Goal: Transaction & Acquisition: Purchase product/service

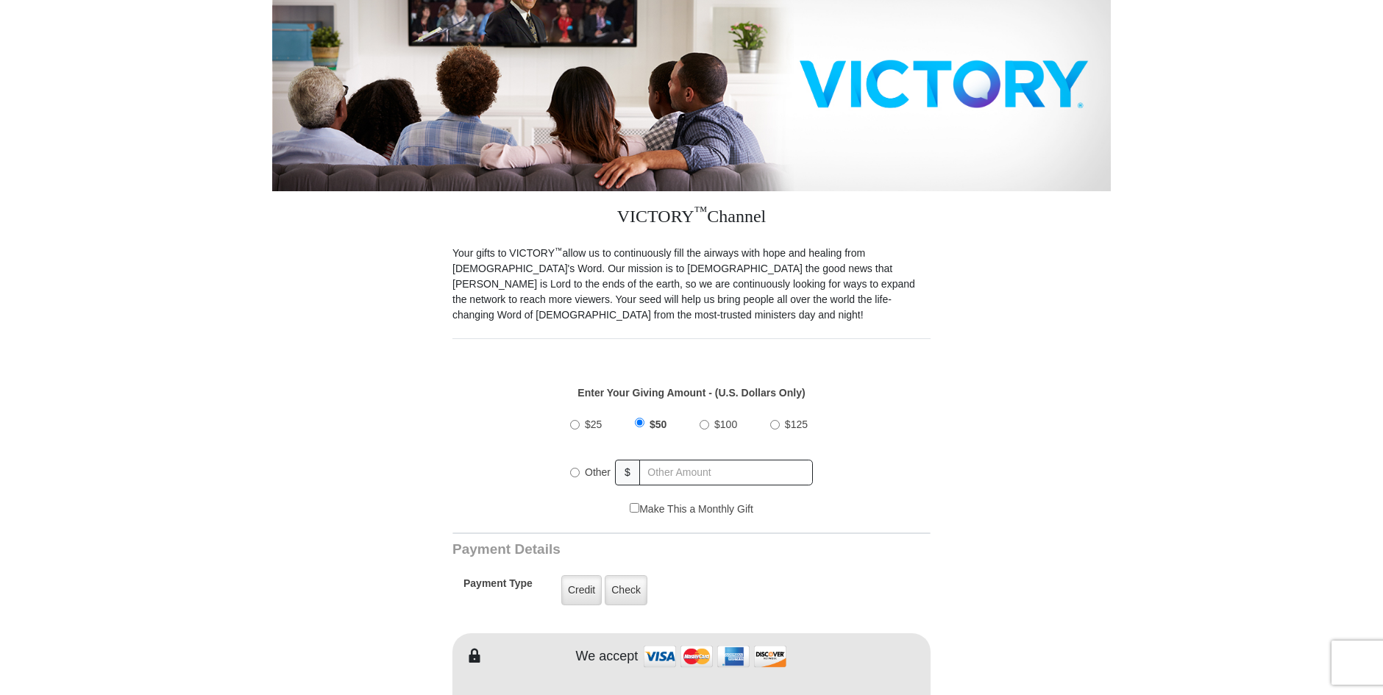
scroll to position [221, 0]
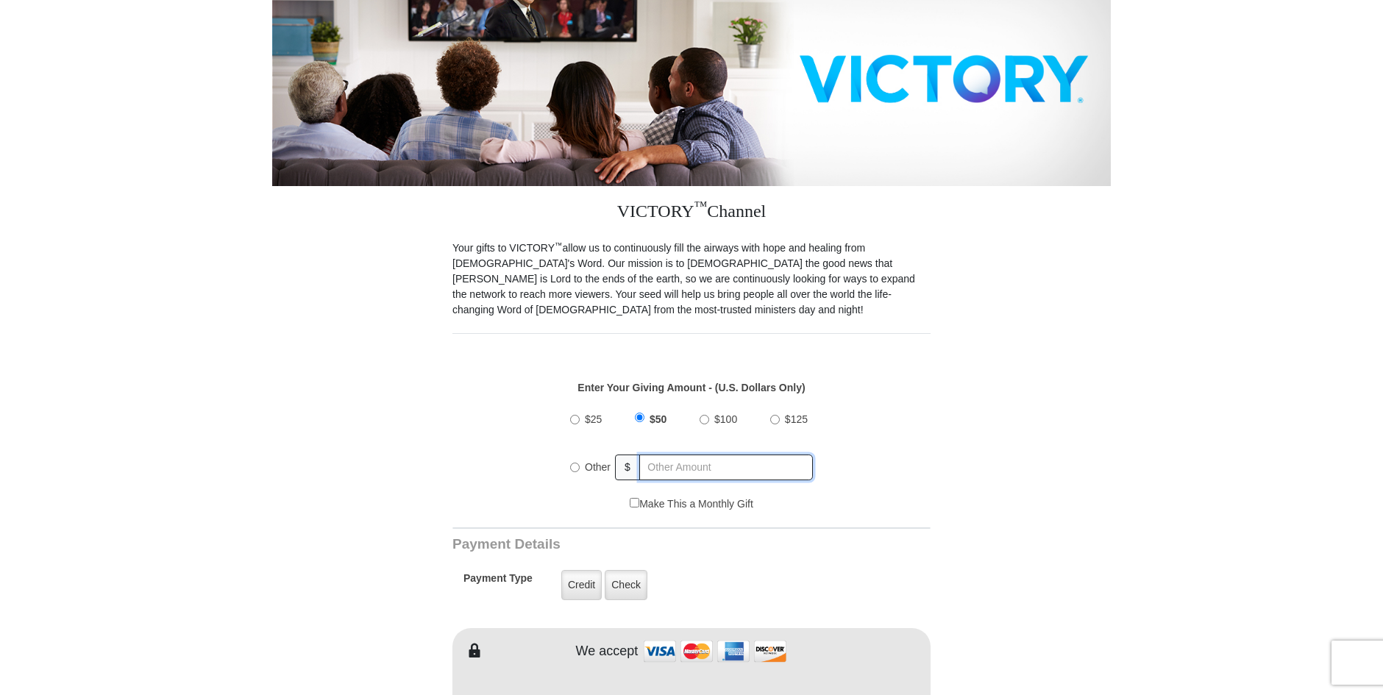
radio input "true"
click at [655, 455] on input "text" at bounding box center [727, 467] width 172 height 26
click at [639, 415] on input "$50" at bounding box center [640, 420] width 10 height 10
radio input "true"
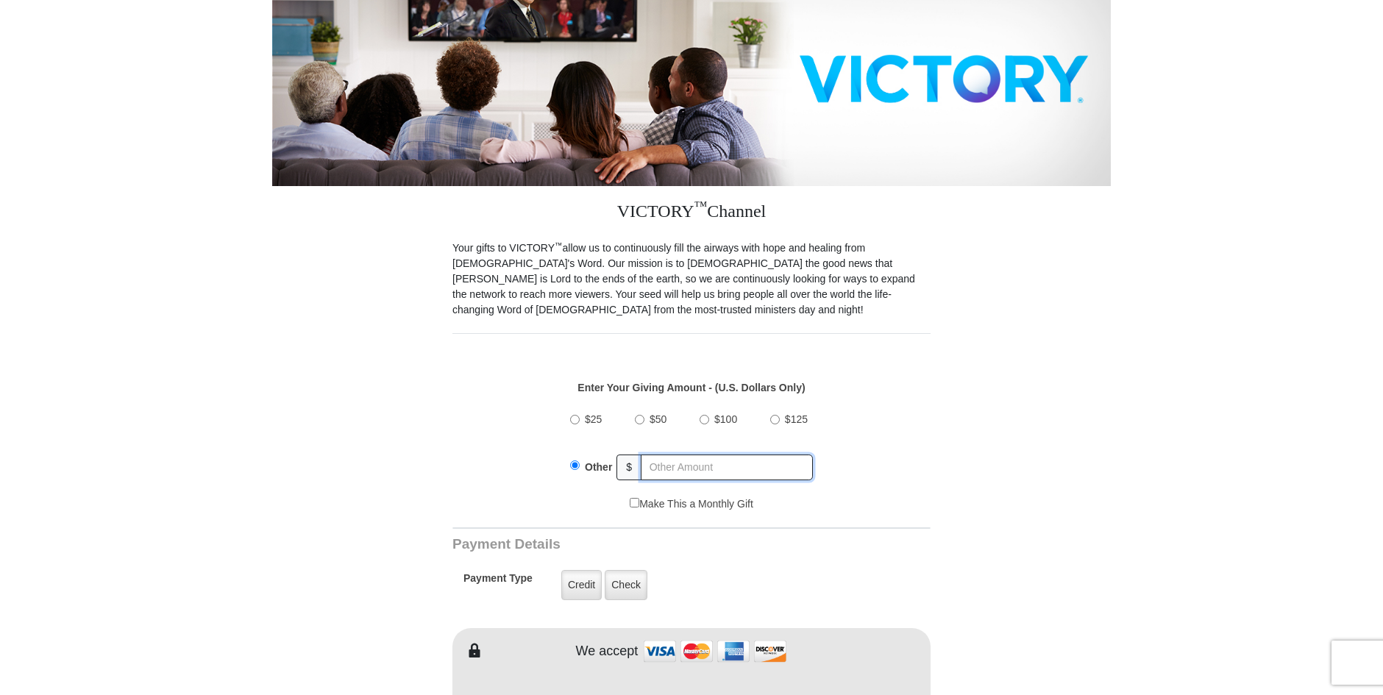
click at [651, 454] on input "text" at bounding box center [727, 467] width 172 height 26
click at [641, 415] on input "$50" at bounding box center [640, 420] width 10 height 10
radio input "true"
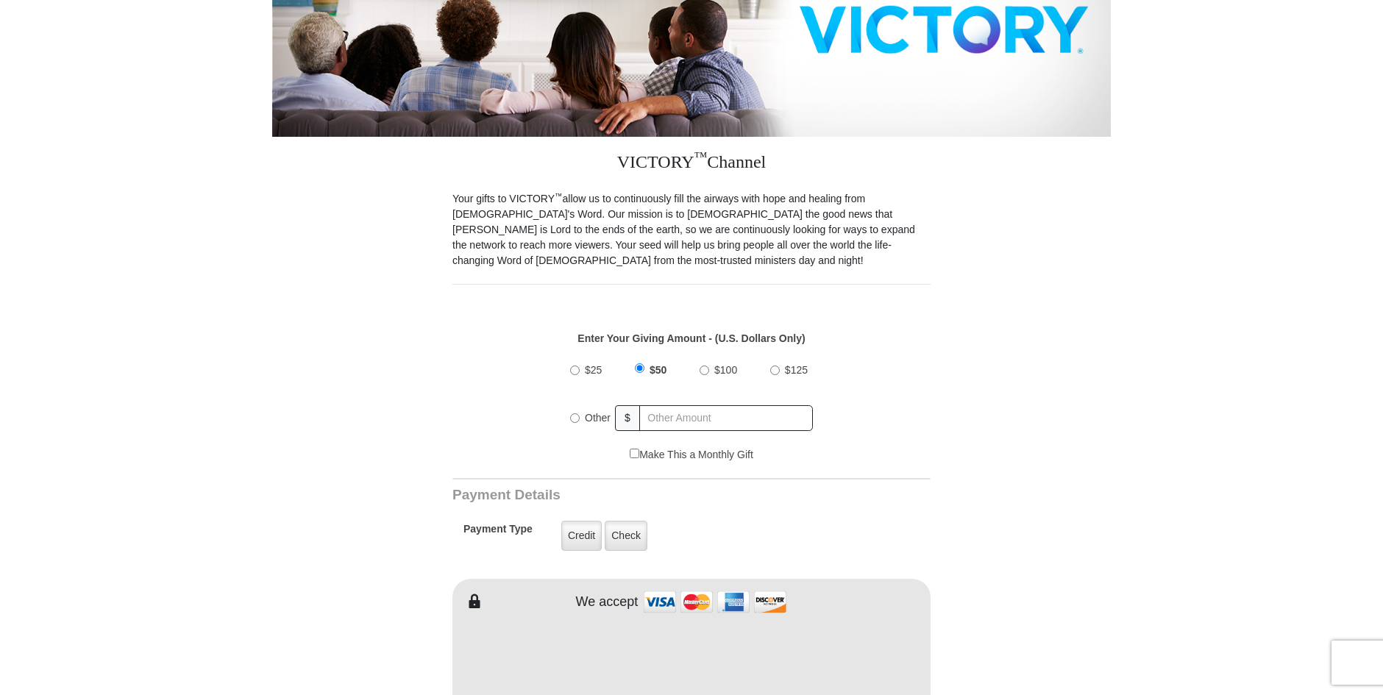
scroll to position [368, 0]
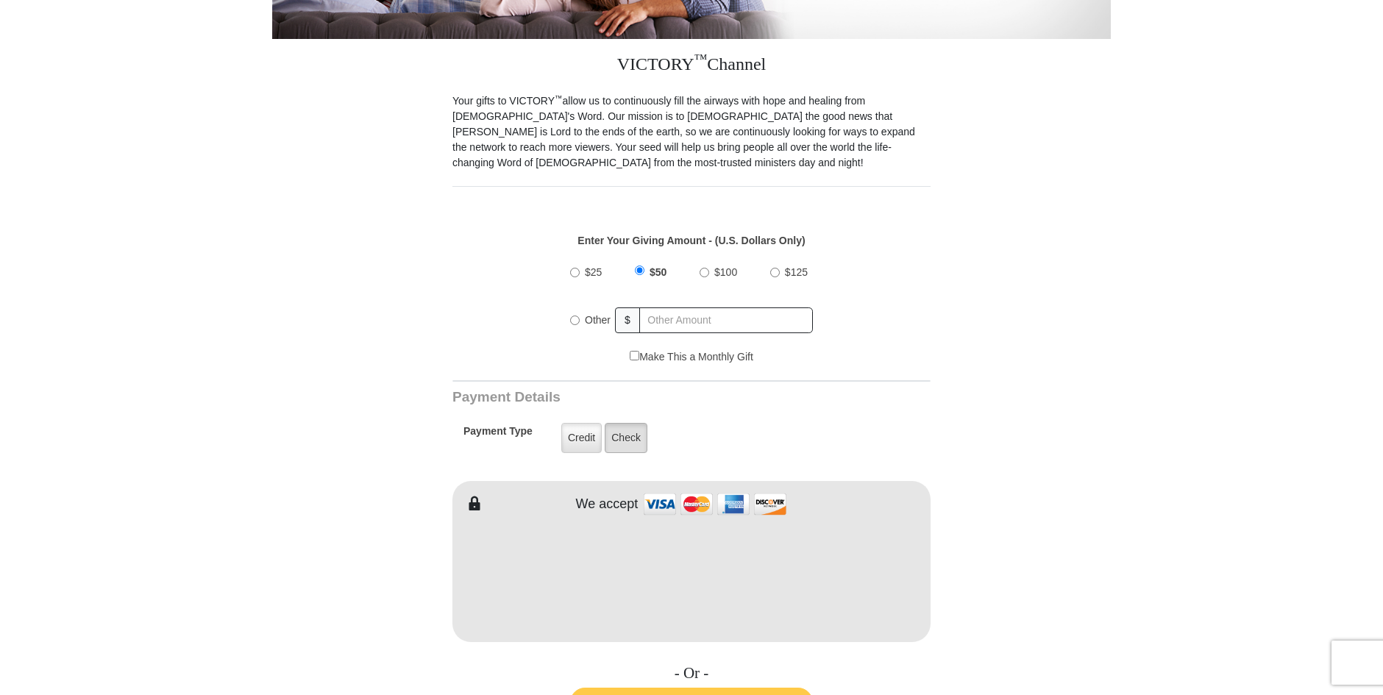
click at [625, 429] on label "Check" at bounding box center [625, 438] width 43 height 30
click at [0, 0] on input "Check" at bounding box center [0, 0] width 0 height 0
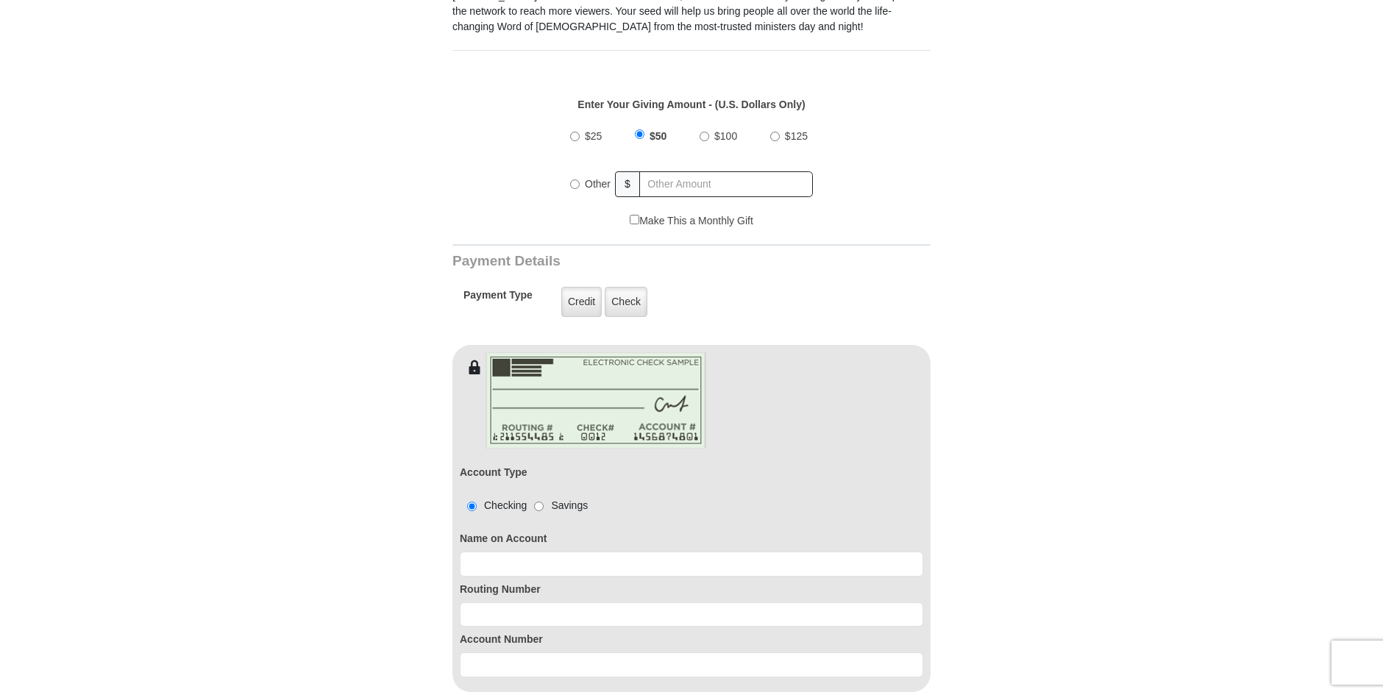
scroll to position [515, 0]
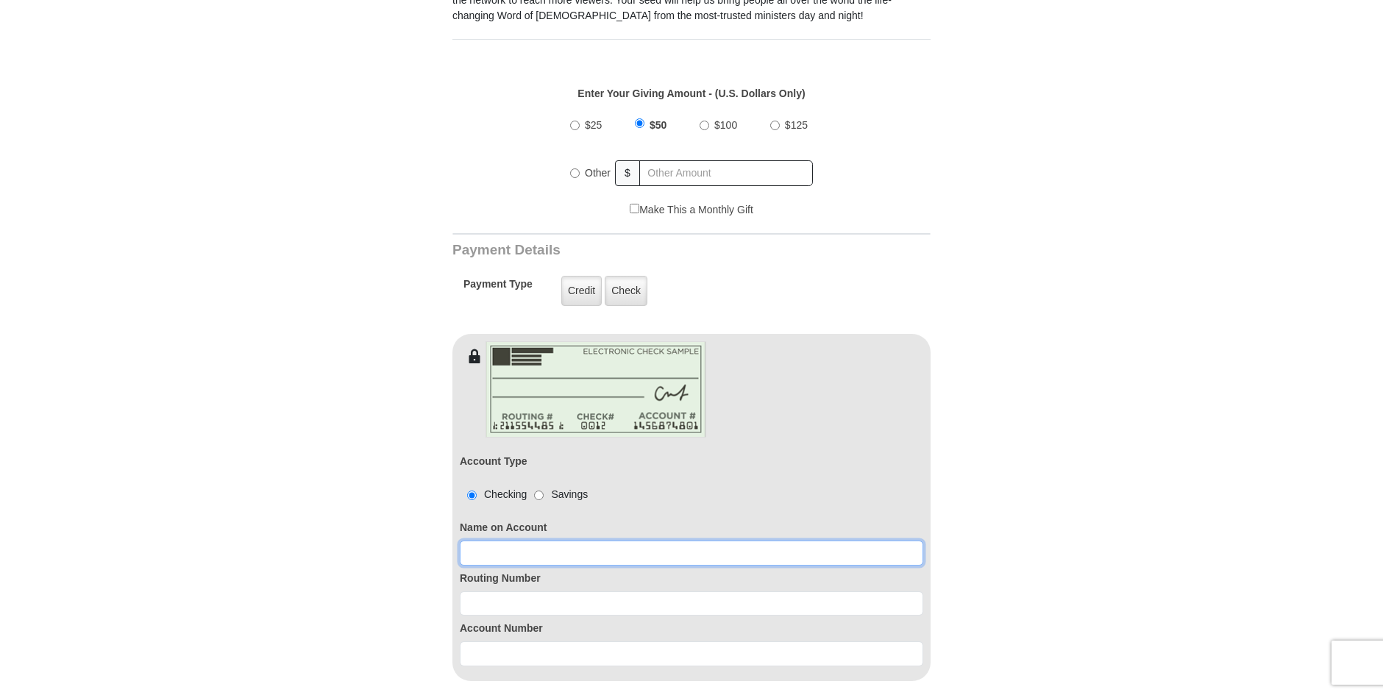
click at [494, 541] on input at bounding box center [691, 553] width 463 height 25
type input "Frances Austin"
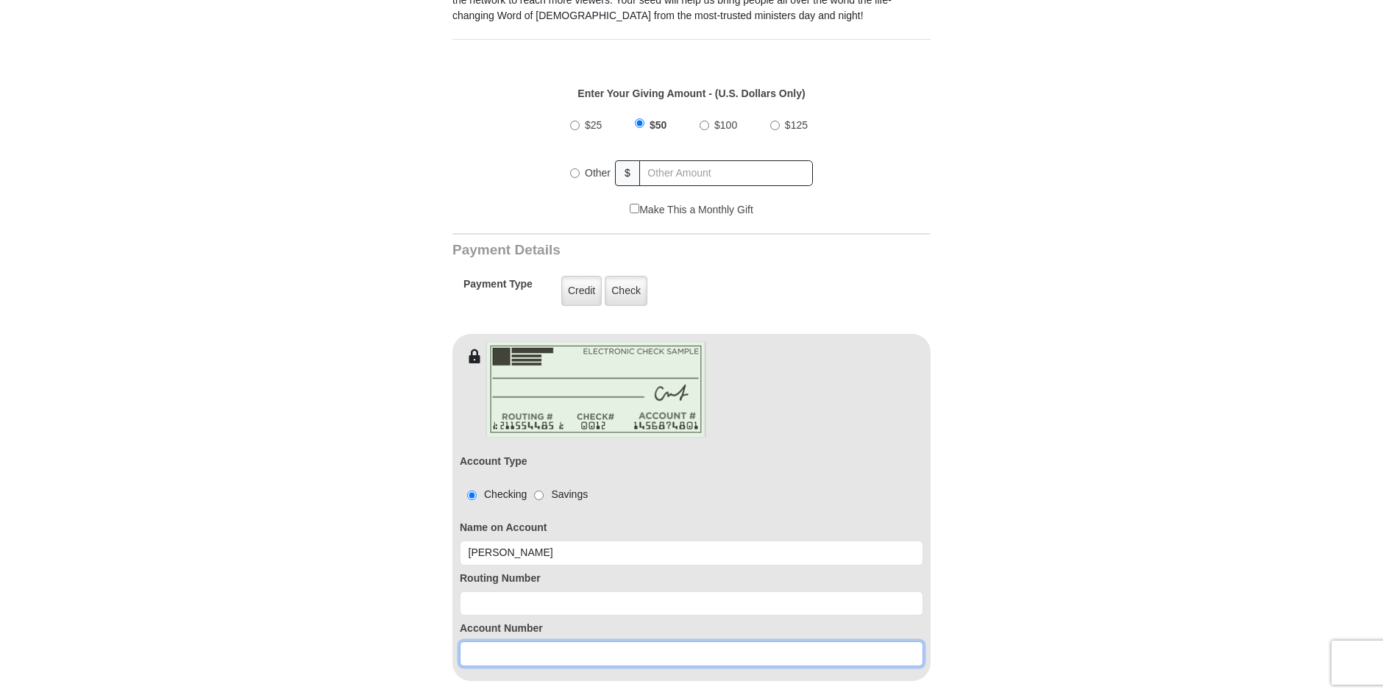
click at [493, 641] on input at bounding box center [691, 653] width 463 height 25
paste input "5626775243"
type input "5626775243"
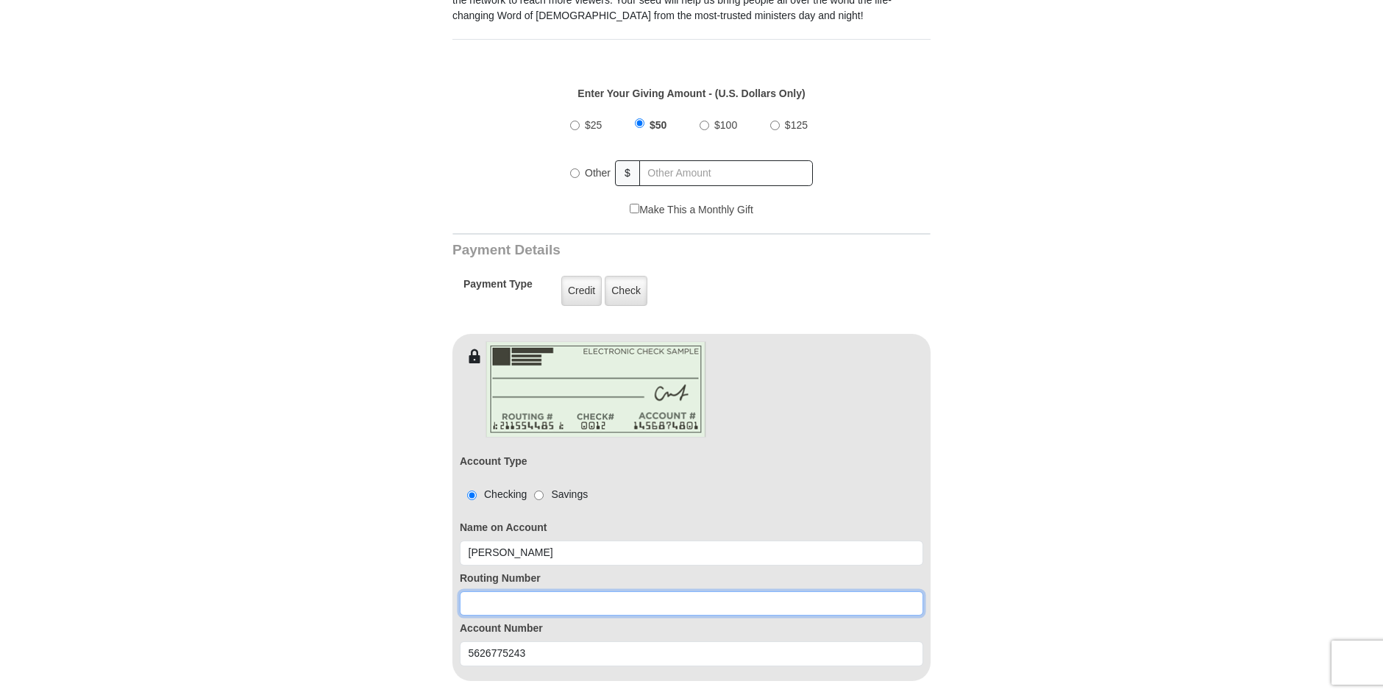
click at [477, 591] on input at bounding box center [691, 603] width 463 height 25
paste input "031176110"
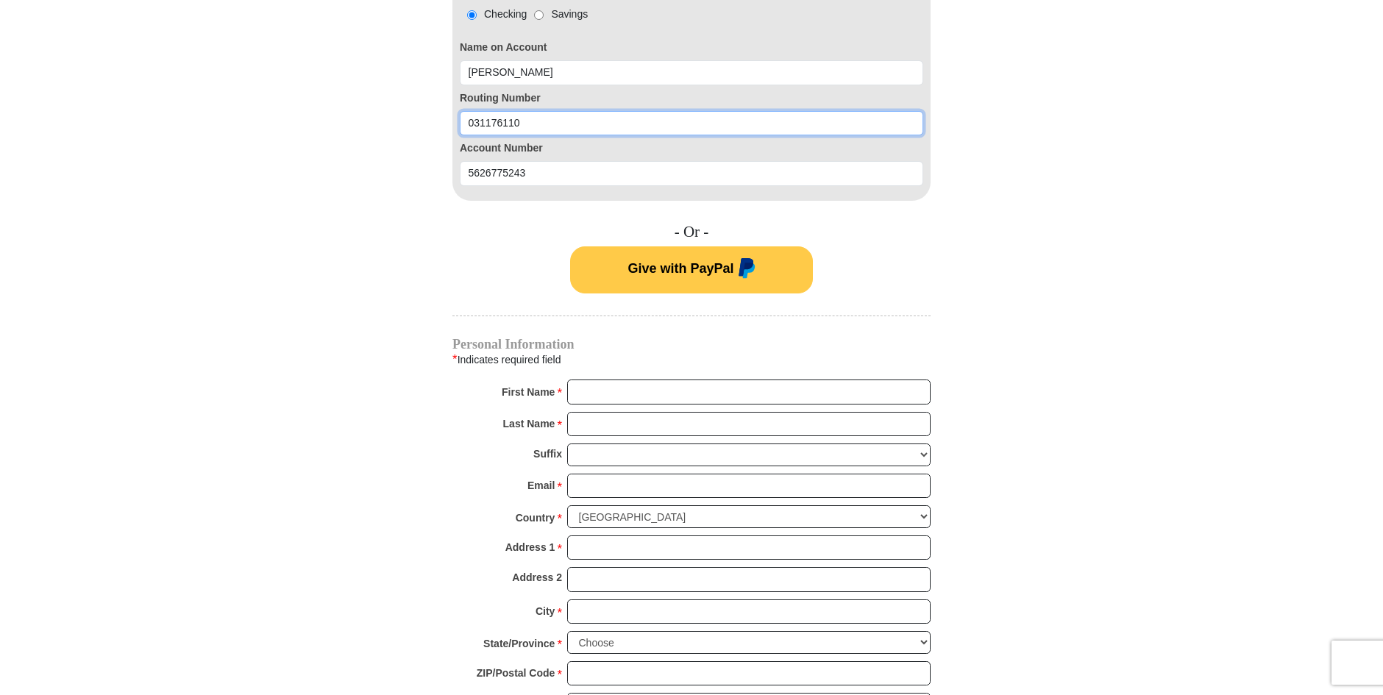
scroll to position [1030, 0]
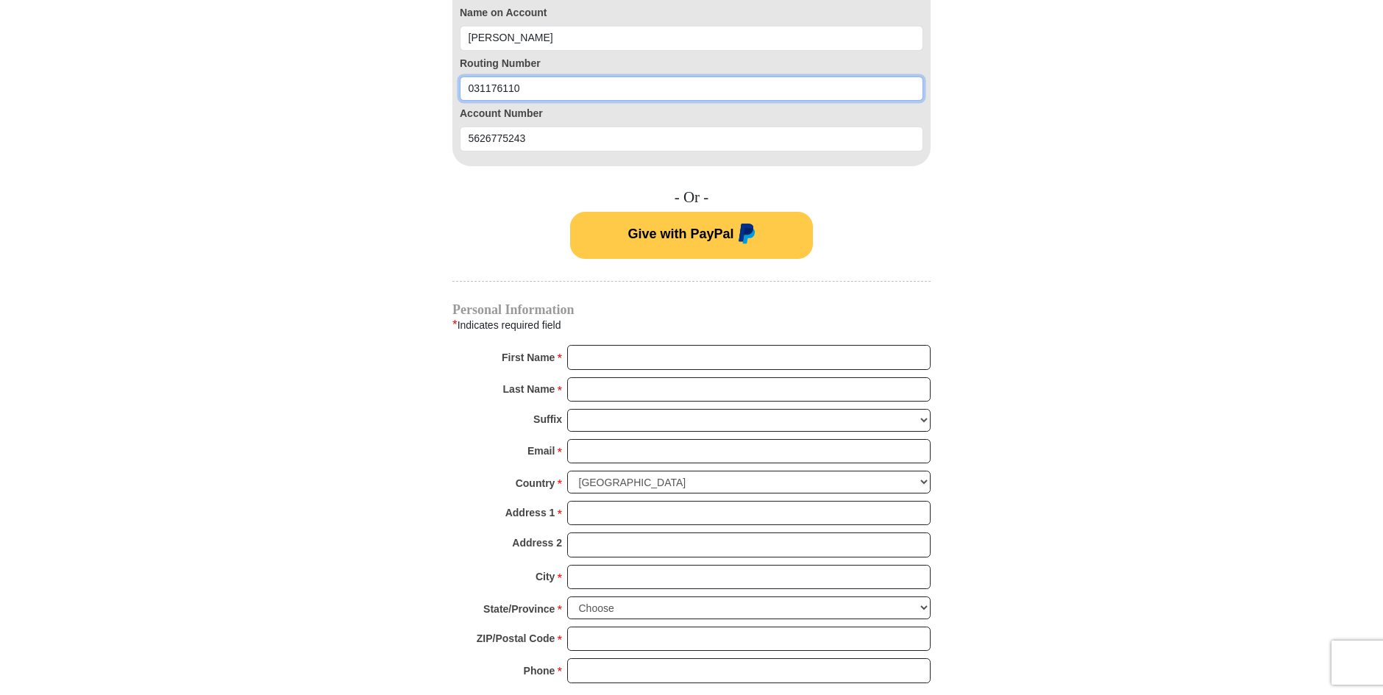
type input "031176110"
click at [582, 345] on input "First Name *" at bounding box center [748, 357] width 363 height 25
type input "Frances"
type input "Austin"
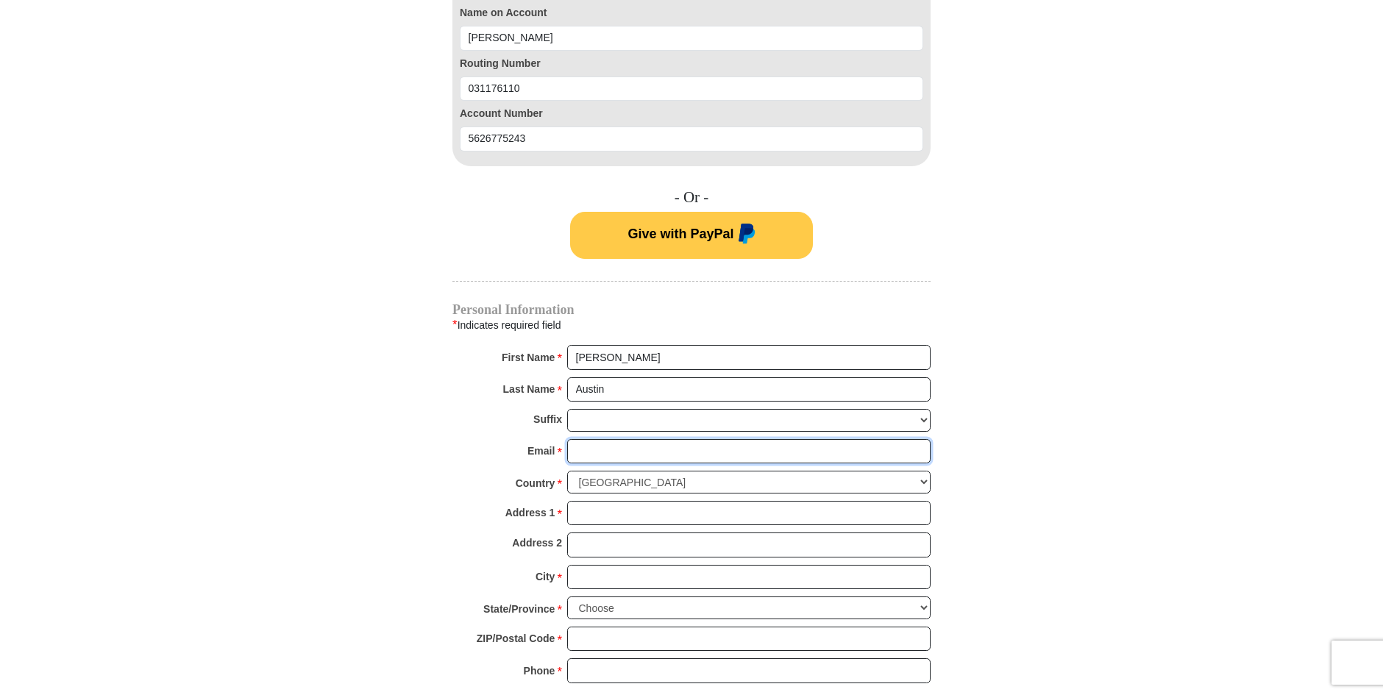
type input "fran.austin@aproweb.com"
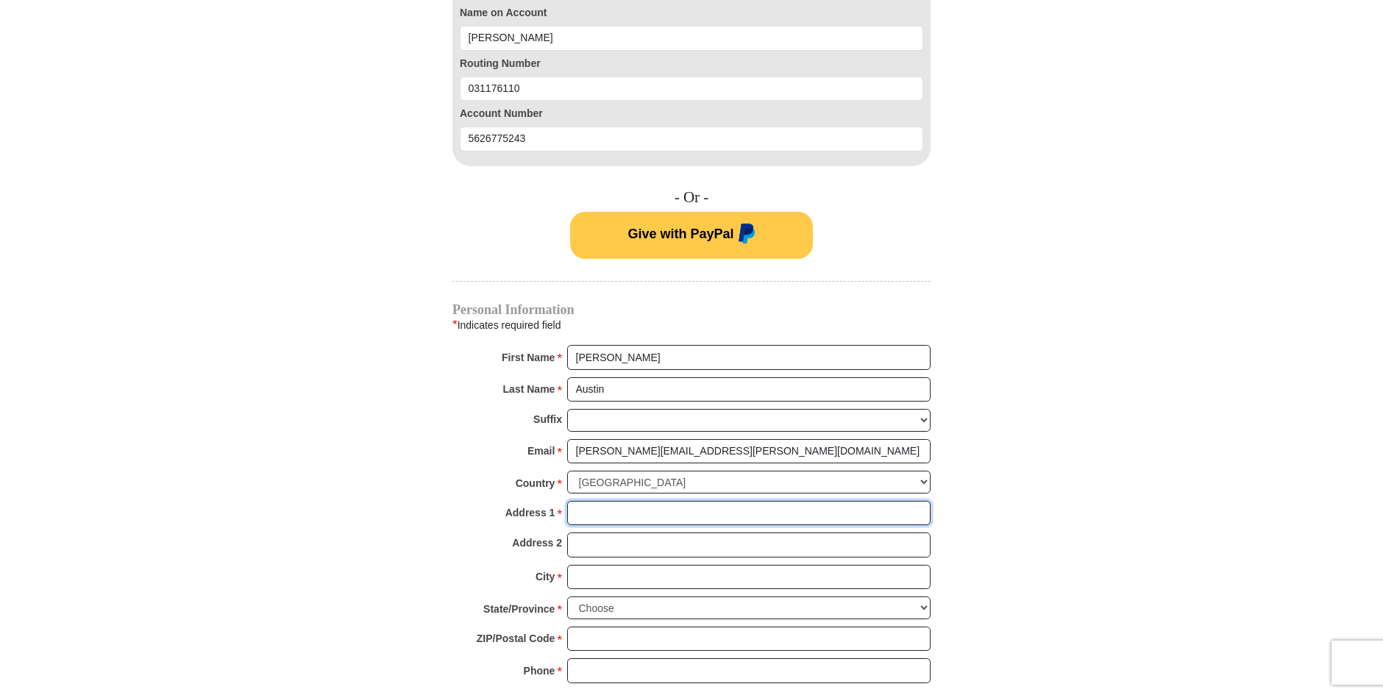
type input "1624 Colony Road"
type input "Metairie"
select select "LA"
type input "70003"
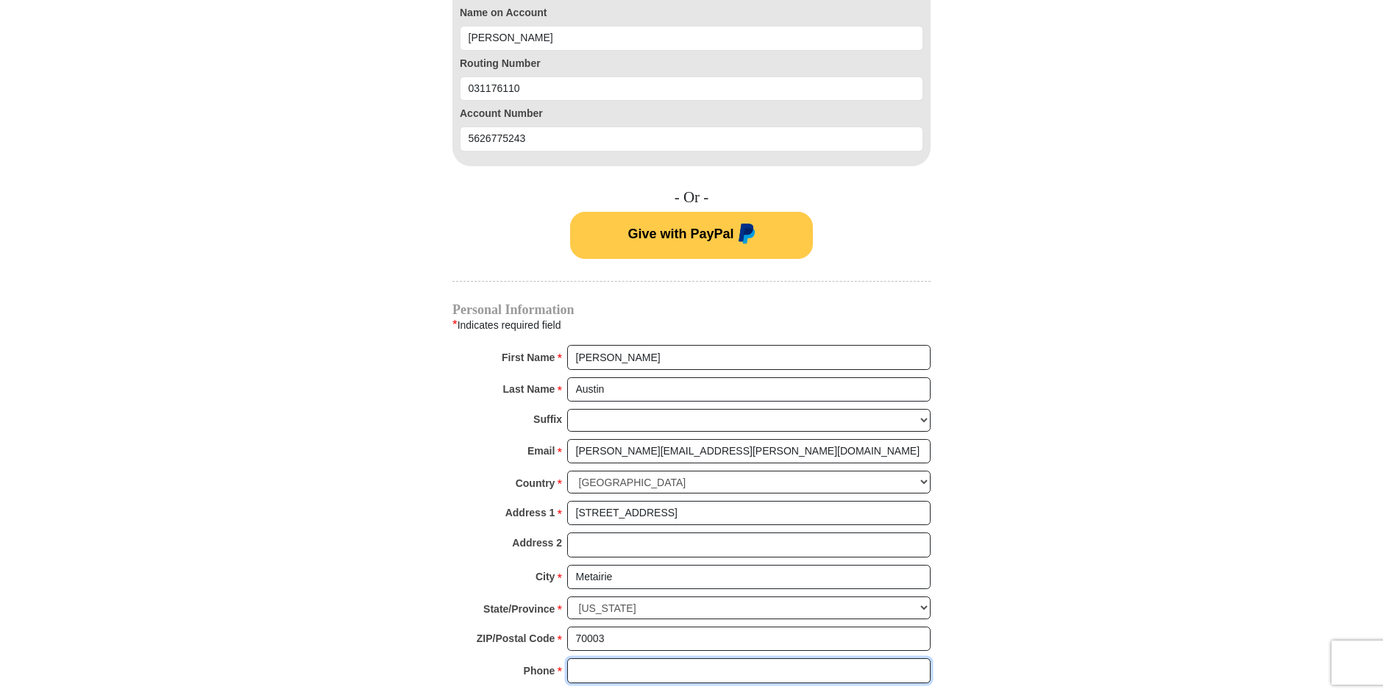
type input "5044502186"
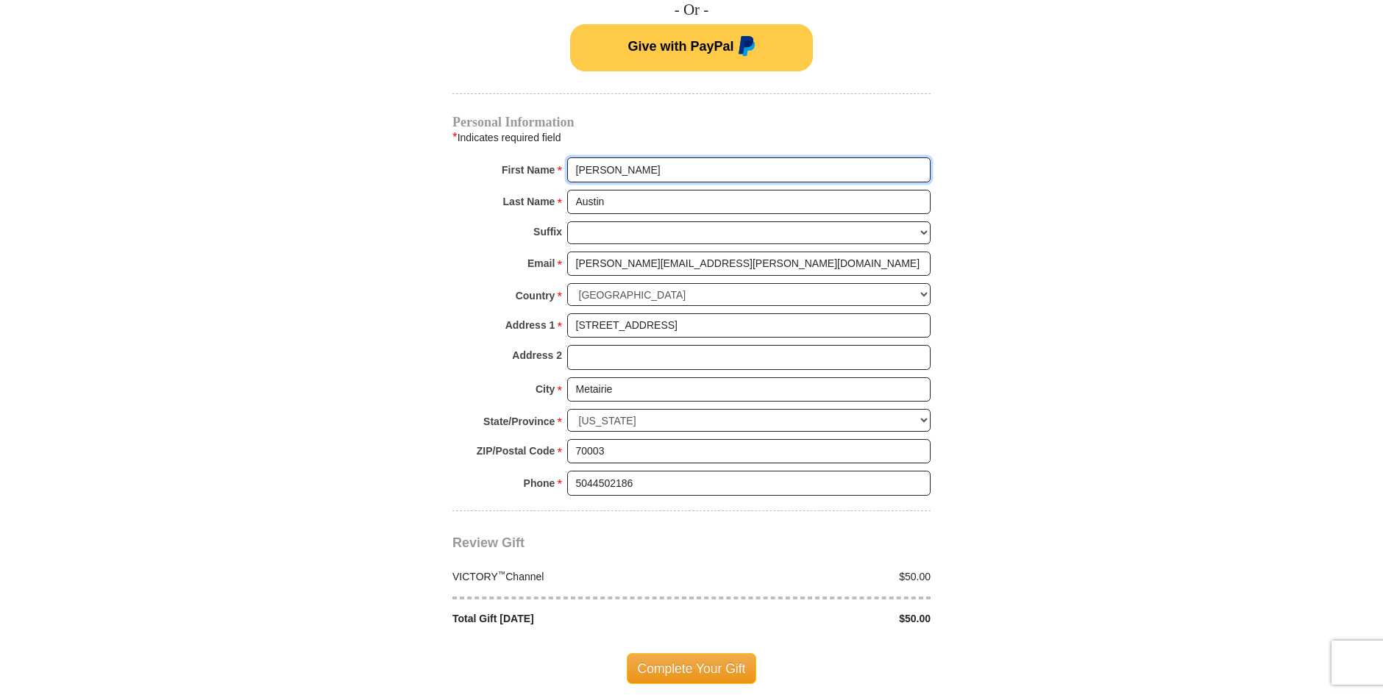
scroll to position [1250, 0]
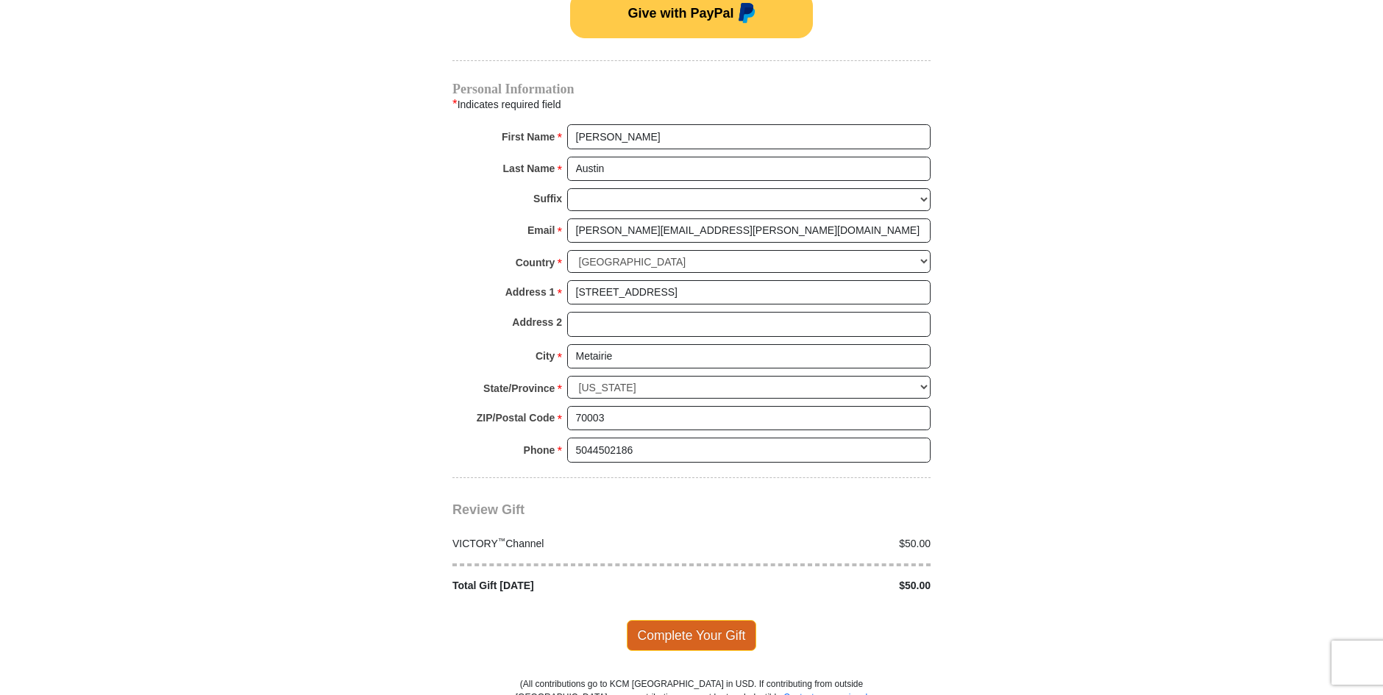
click at [716, 620] on span "Complete Your Gift" at bounding box center [692, 635] width 130 height 31
